Goal: Information Seeking & Learning: Learn about a topic

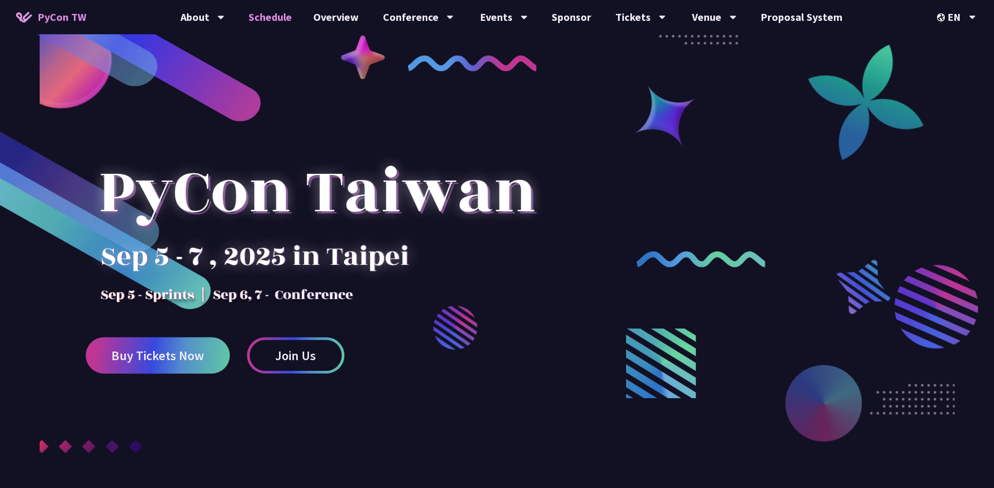
click at [274, 20] on link "Schedule" at bounding box center [270, 17] width 65 height 34
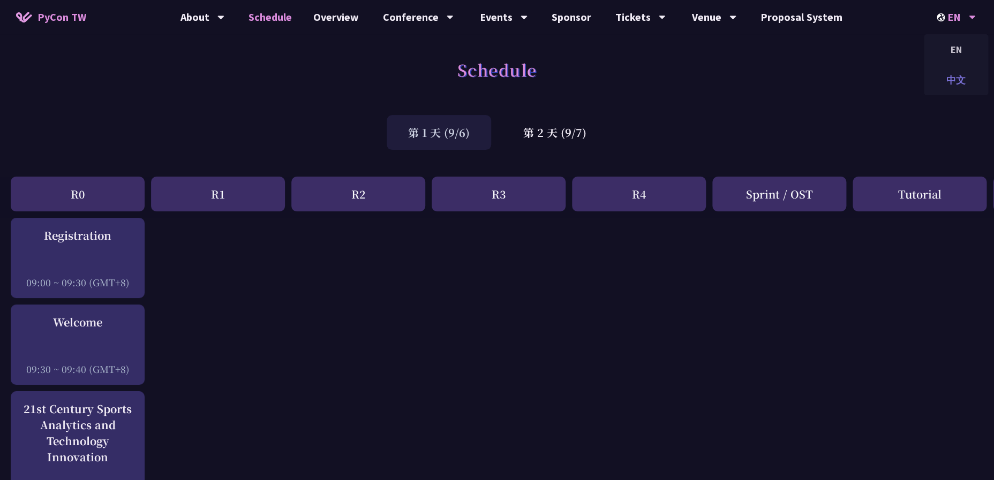
click at [961, 82] on div "中文" at bounding box center [956, 79] width 64 height 25
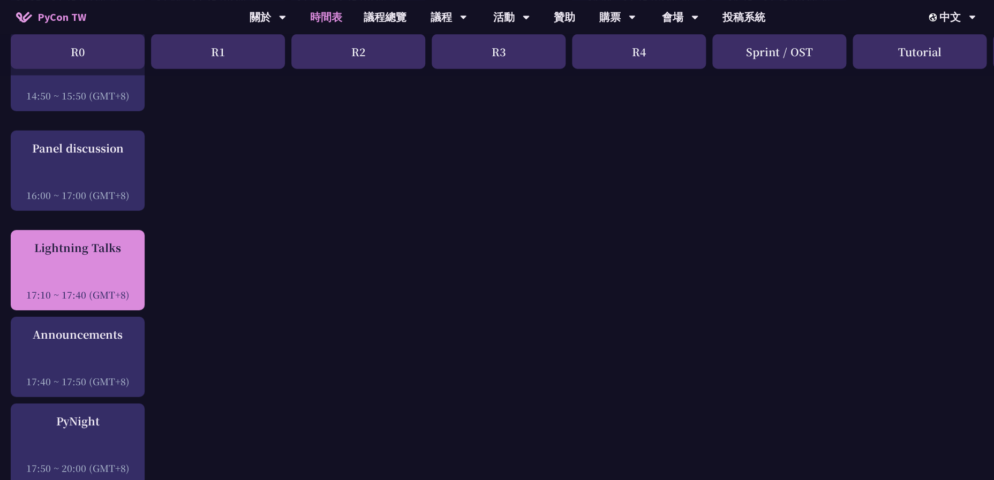
scroll to position [1543, 0]
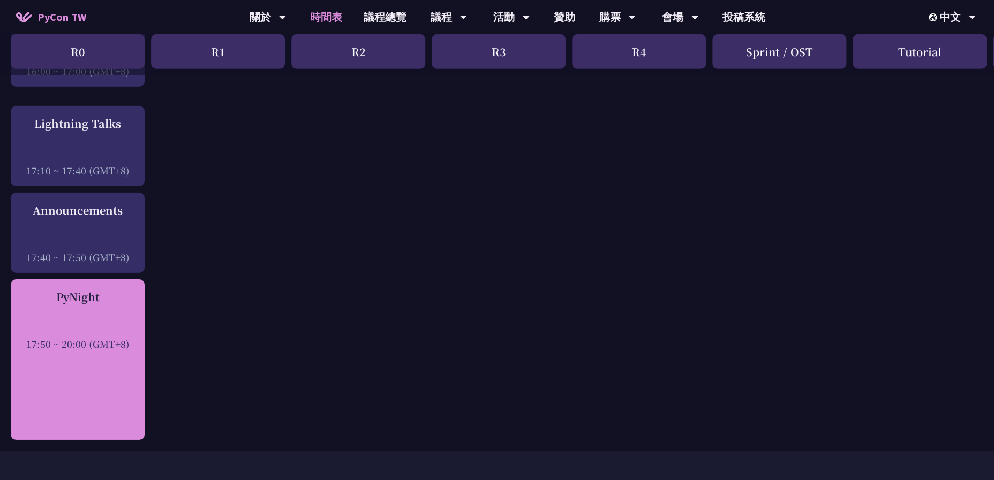
click at [27, 337] on div at bounding box center [77, 329] width 123 height 16
click at [99, 329] on div at bounding box center [77, 329] width 123 height 16
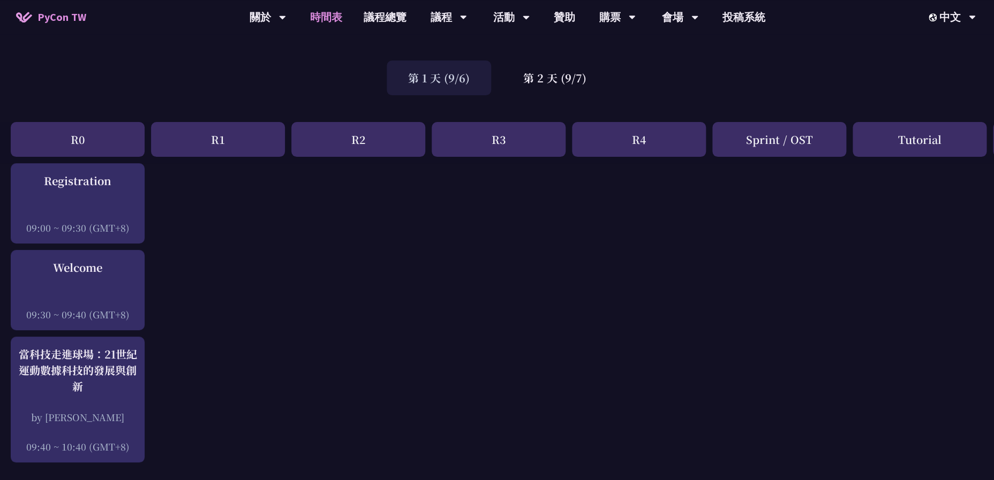
scroll to position [0, 0]
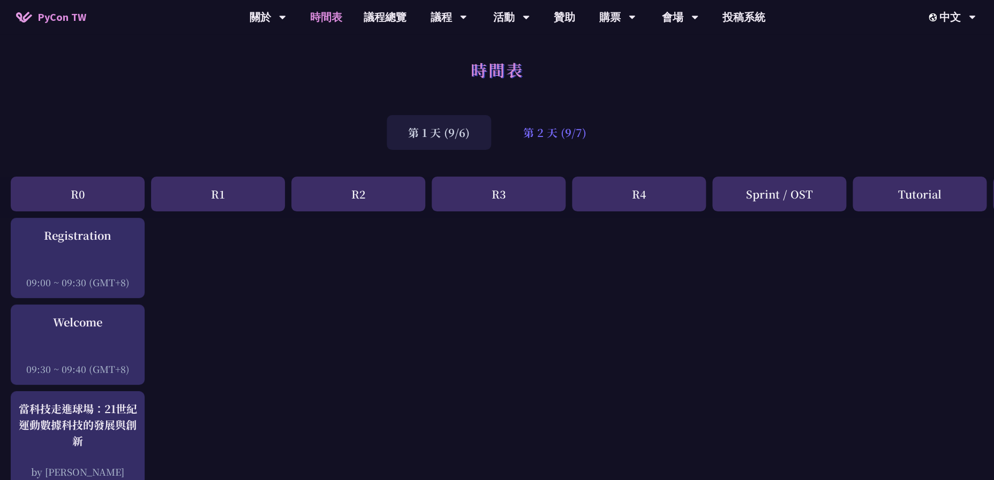
click at [577, 139] on div "第 2 天 (9/7)" at bounding box center [555, 132] width 106 height 35
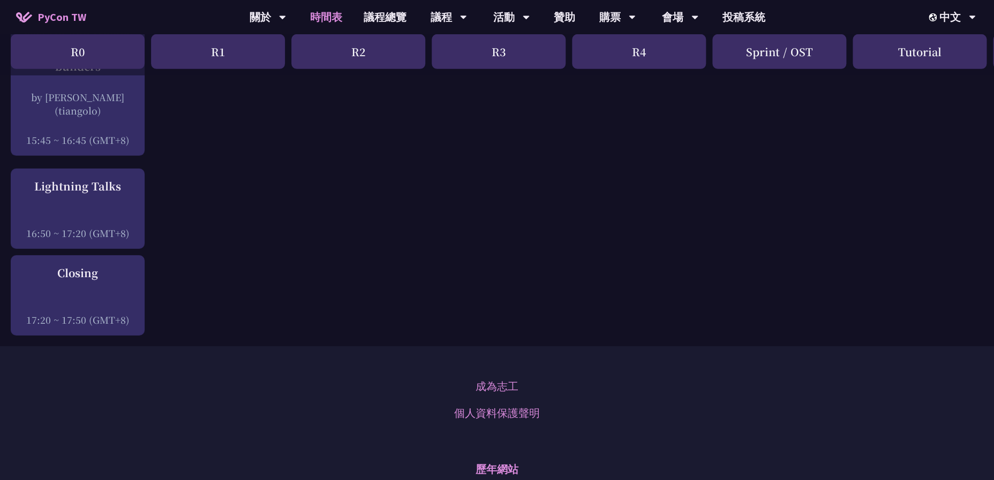
scroll to position [1571, 0]
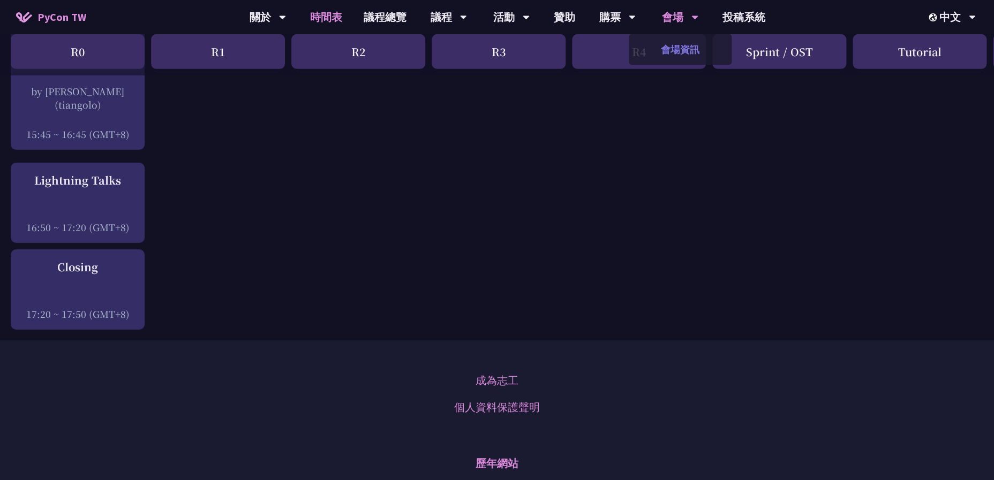
click at [690, 56] on link "會場資訊" at bounding box center [680, 49] width 103 height 25
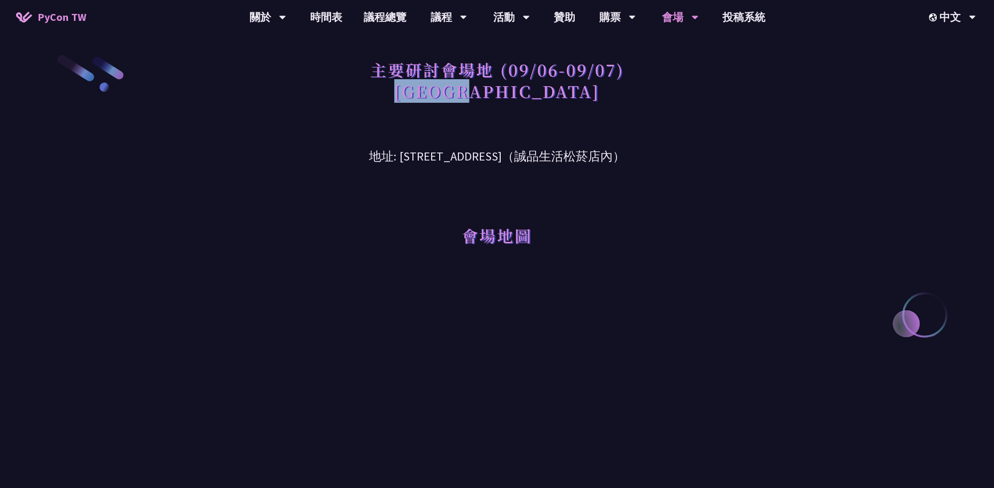
drag, startPoint x: 449, startPoint y: 92, endPoint x: 554, endPoint y: 93, distance: 105.0
click at [554, 93] on h1 "主要研討會場地 (09/06-09/07) [GEOGRAPHIC_DATA]" at bounding box center [497, 81] width 254 height 54
drag, startPoint x: 373, startPoint y: 156, endPoint x: 538, endPoint y: 150, distance: 165.1
click at [538, 150] on h3 "地址: [STREET_ADDRESS]（誠品生活松菸店內）" at bounding box center [497, 148] width 557 height 35
copy h3 "[STREET_ADDRESS]"
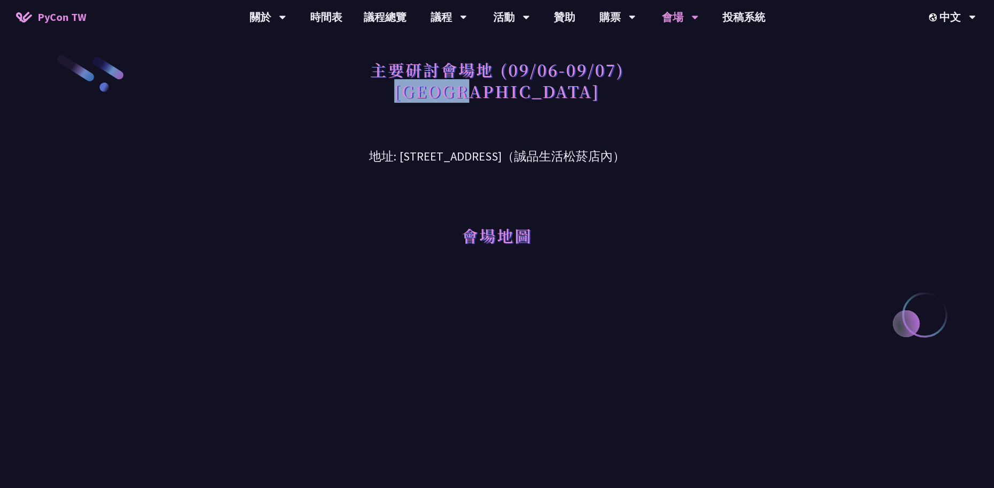
click at [39, 20] on span "PyCon TW" at bounding box center [61, 17] width 49 height 16
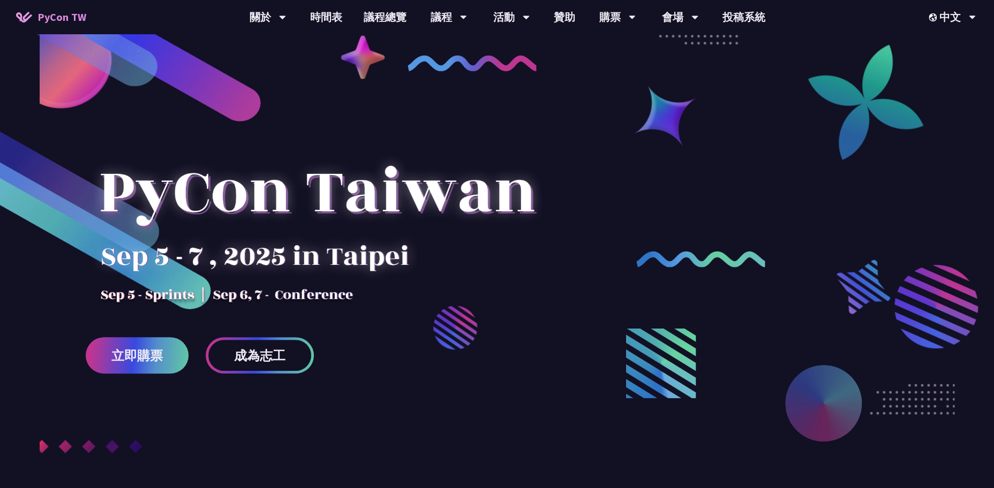
click at [150, 301] on div at bounding box center [317, 211] width 463 height 187
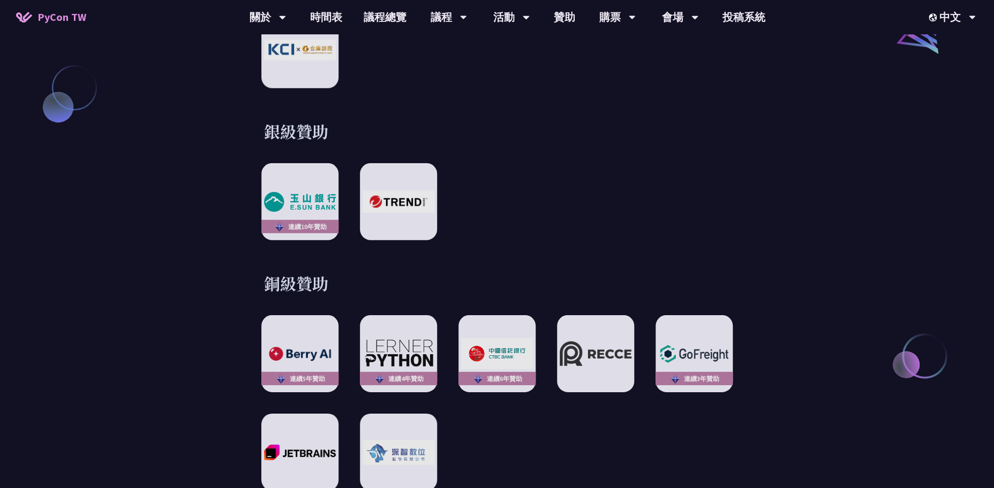
scroll to position [1436, 0]
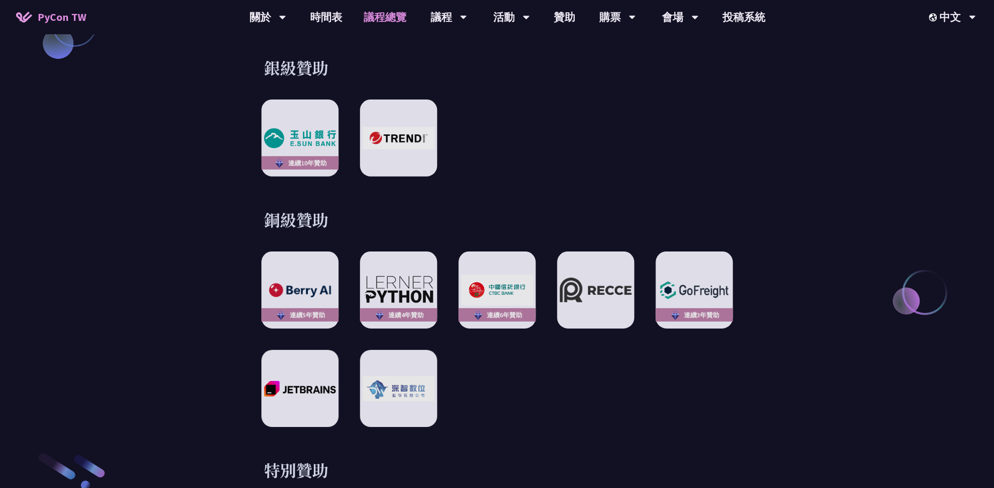
click at [408, 16] on link "議程總覽" at bounding box center [385, 17] width 64 height 34
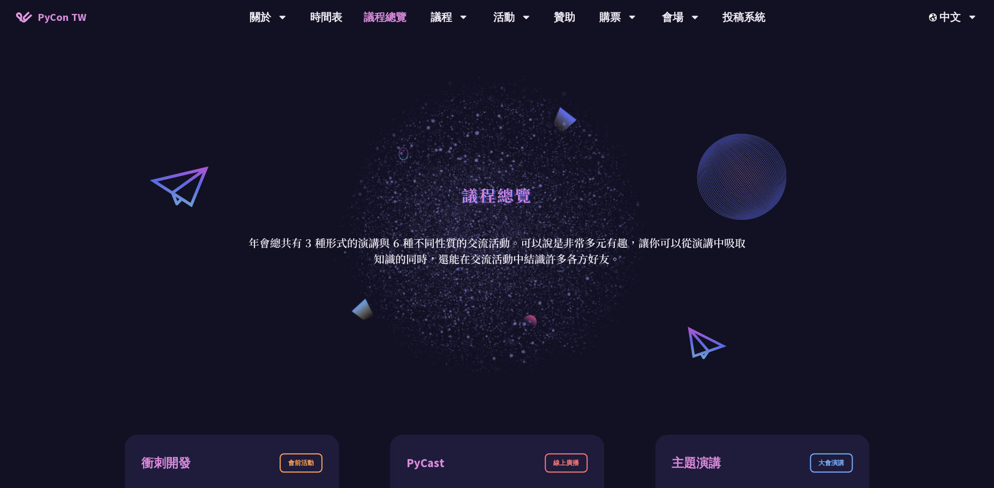
click at [383, 15] on link "議程總覽" at bounding box center [385, 17] width 64 height 34
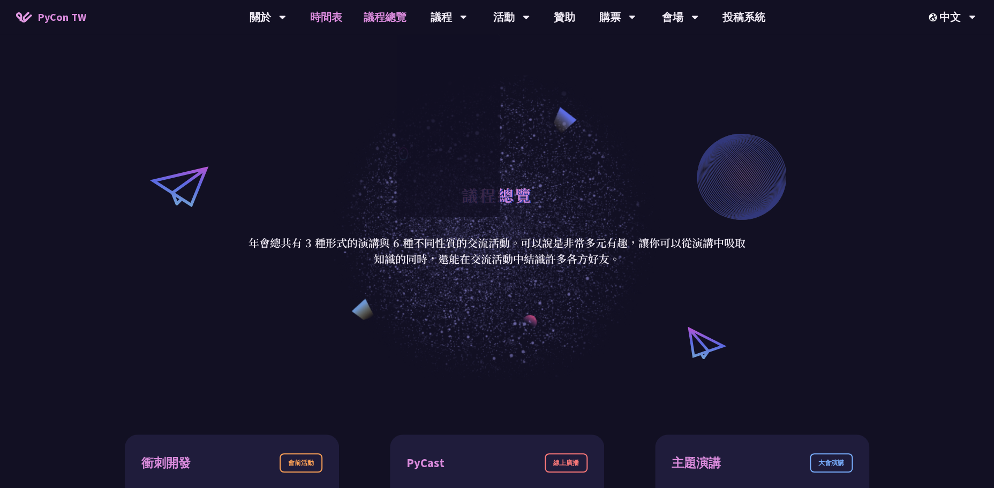
click at [333, 17] on link "時間表" at bounding box center [326, 17] width 54 height 34
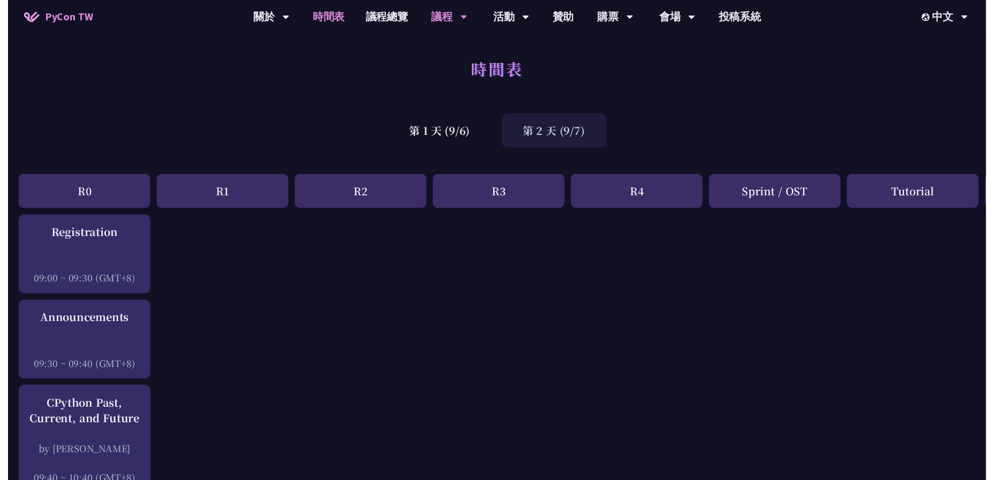
scroll to position [1571, 0]
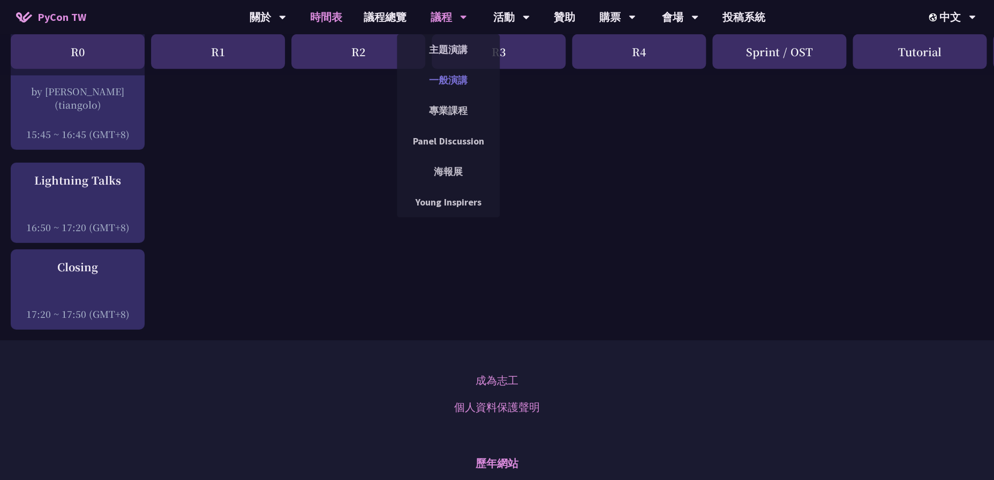
click at [464, 81] on link "一般演講" at bounding box center [448, 79] width 103 height 25
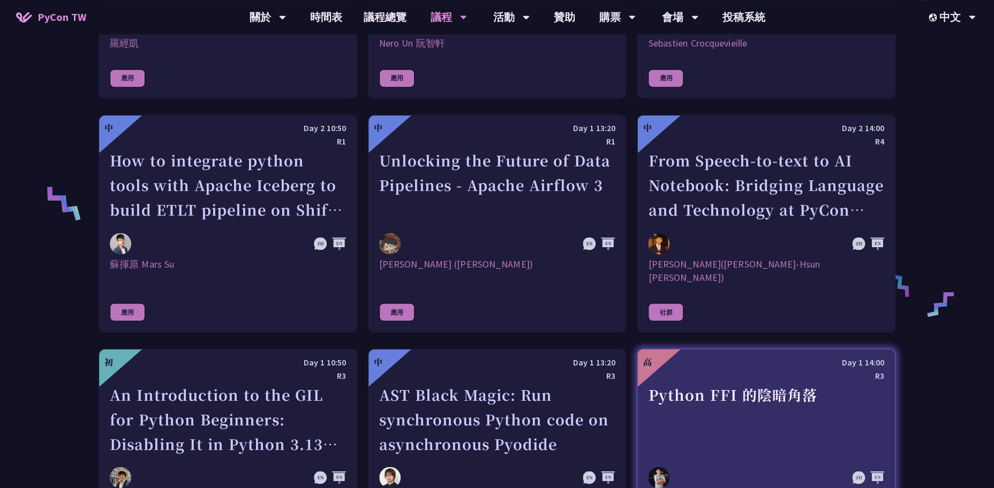
scroll to position [858, 0]
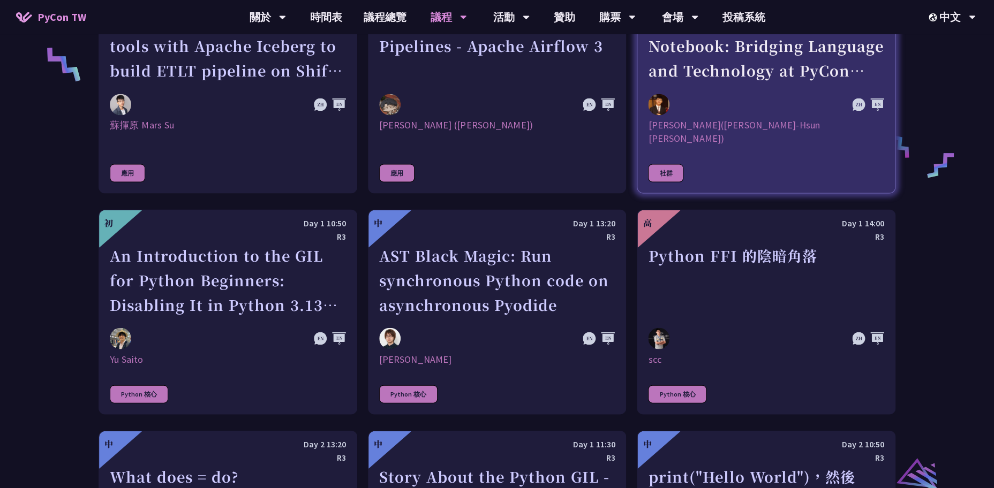
click at [778, 75] on div "From Speech-to-text to AI Notebook: Bridging Language and Technology at PyCon […" at bounding box center [766, 46] width 236 height 74
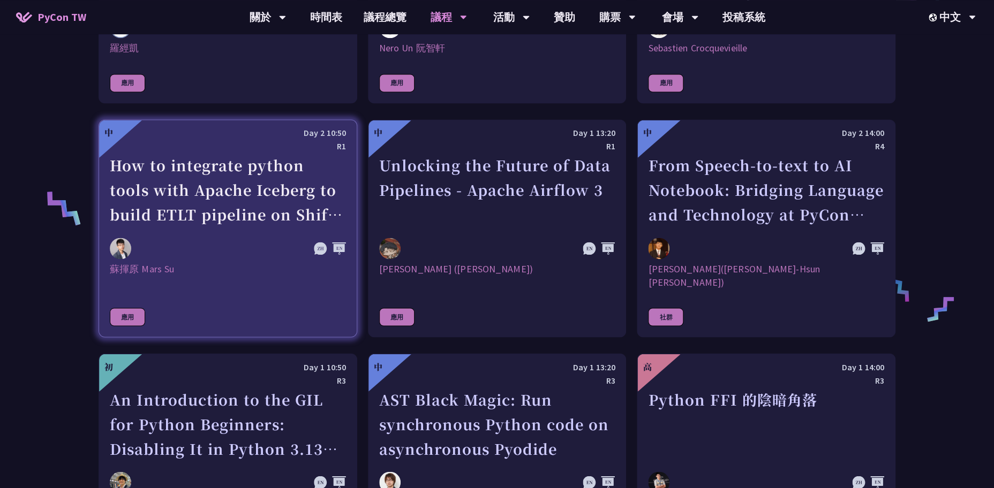
scroll to position [793, 0]
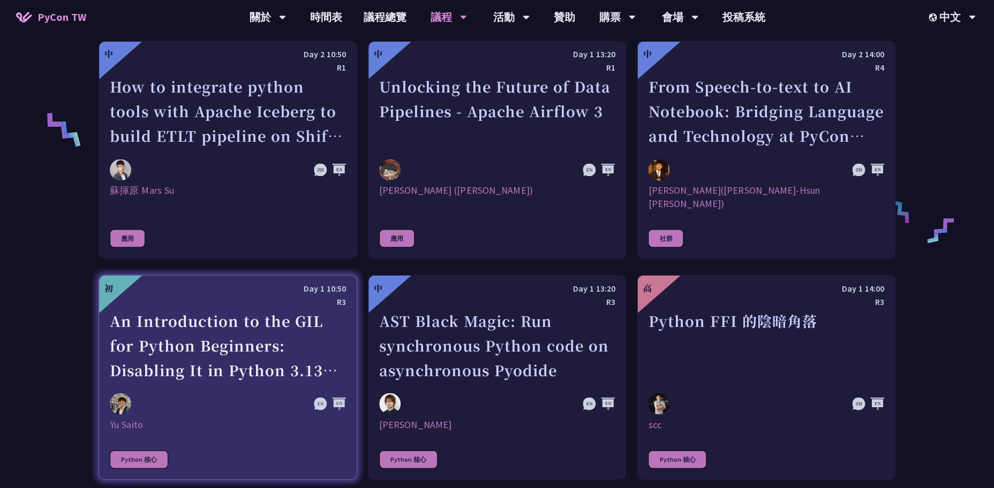
click at [275, 354] on div "An Introduction to the GIL for Python Beginners: Disabling It in Python 3.13 an…" at bounding box center [228, 346] width 236 height 74
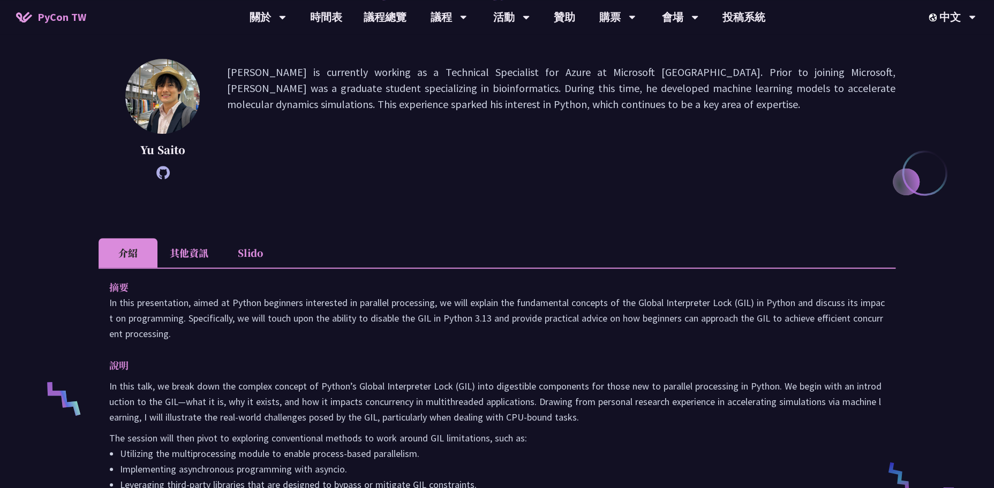
scroll to position [145, 0]
